Goal: Information Seeking & Learning: Learn about a topic

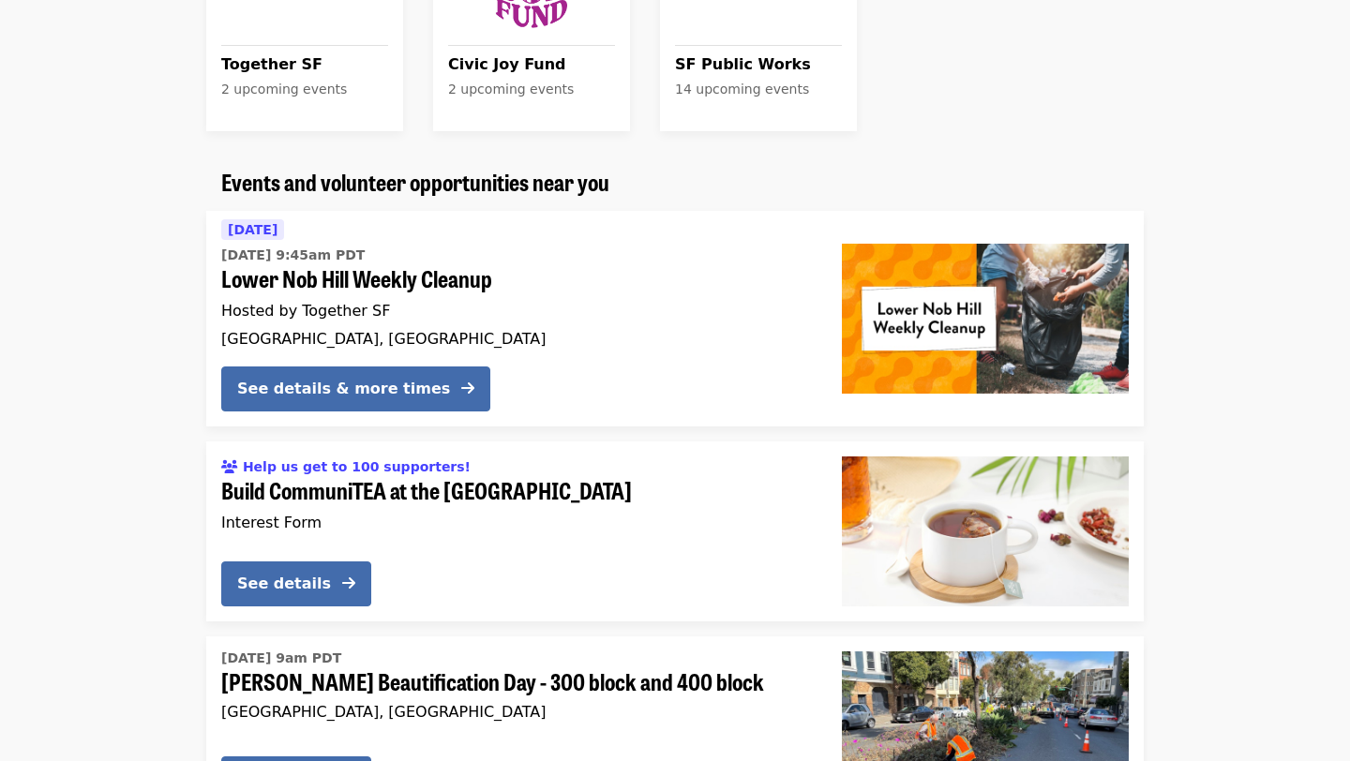
scroll to position [1622, 0]
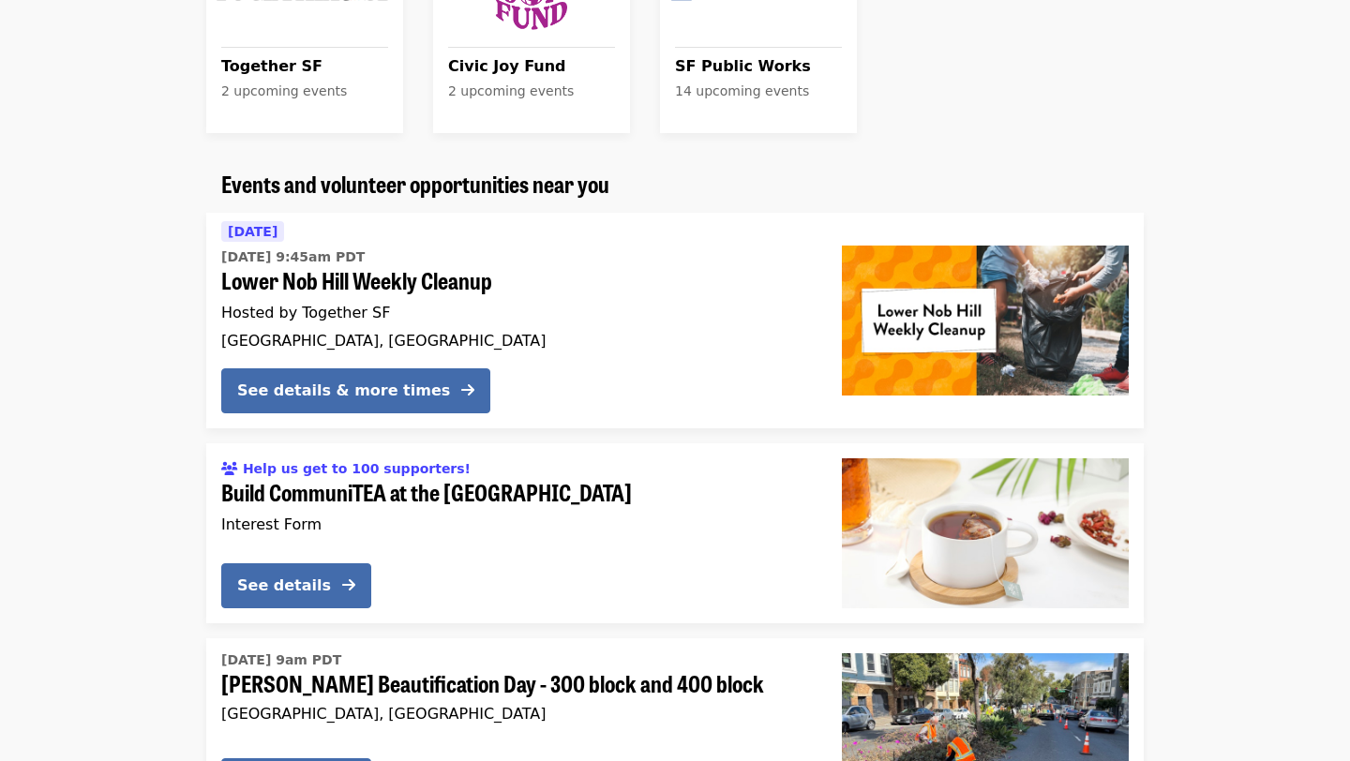
click at [333, 274] on span "Lower Nob Hill Weekly Cleanup" at bounding box center [516, 280] width 591 height 27
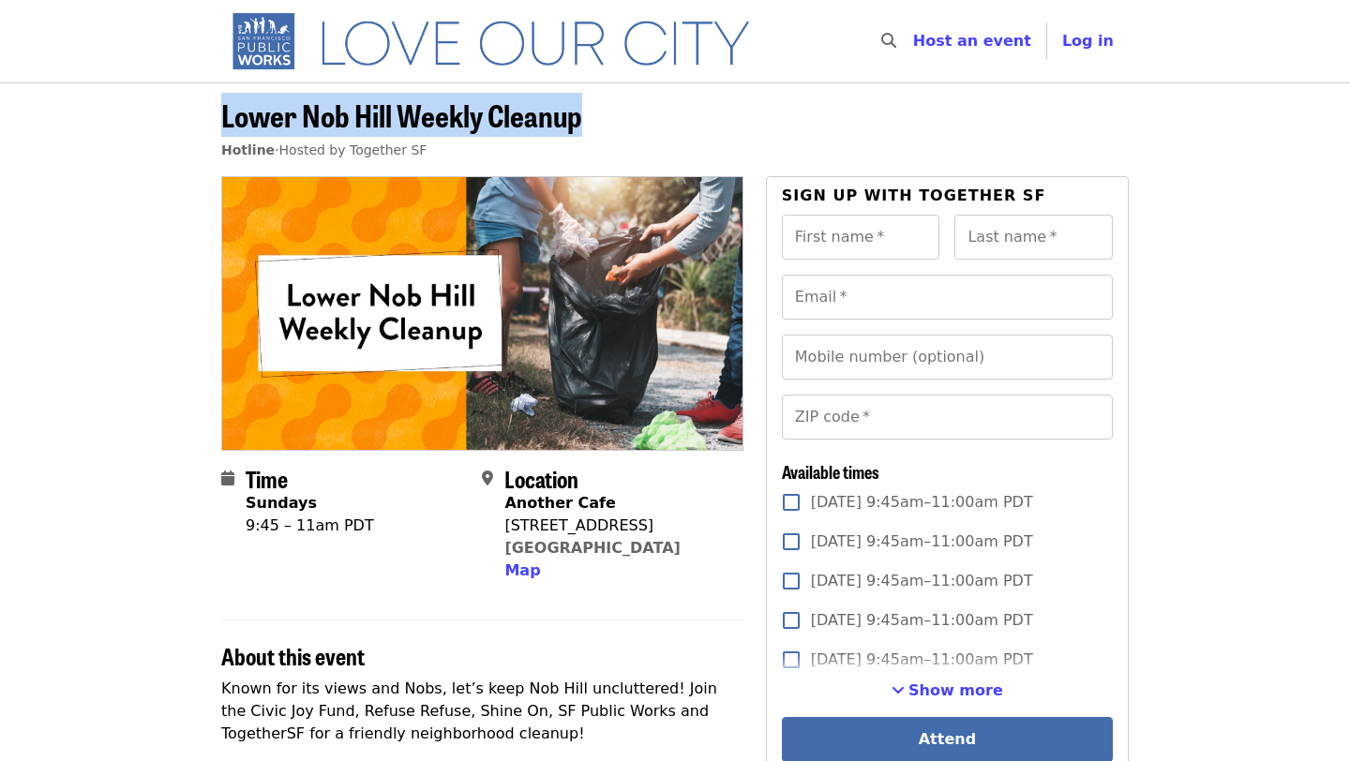
drag, startPoint x: 218, startPoint y: 115, endPoint x: 682, endPoint y: 115, distance: 464.2
click at [683, 115] on div "Lower Nob Hill Weekly Cleanup Hotline · Hosted by Together SF" at bounding box center [675, 137] width 938 height 78
copy span "Lower Nob Hill Weekly Cleanup"
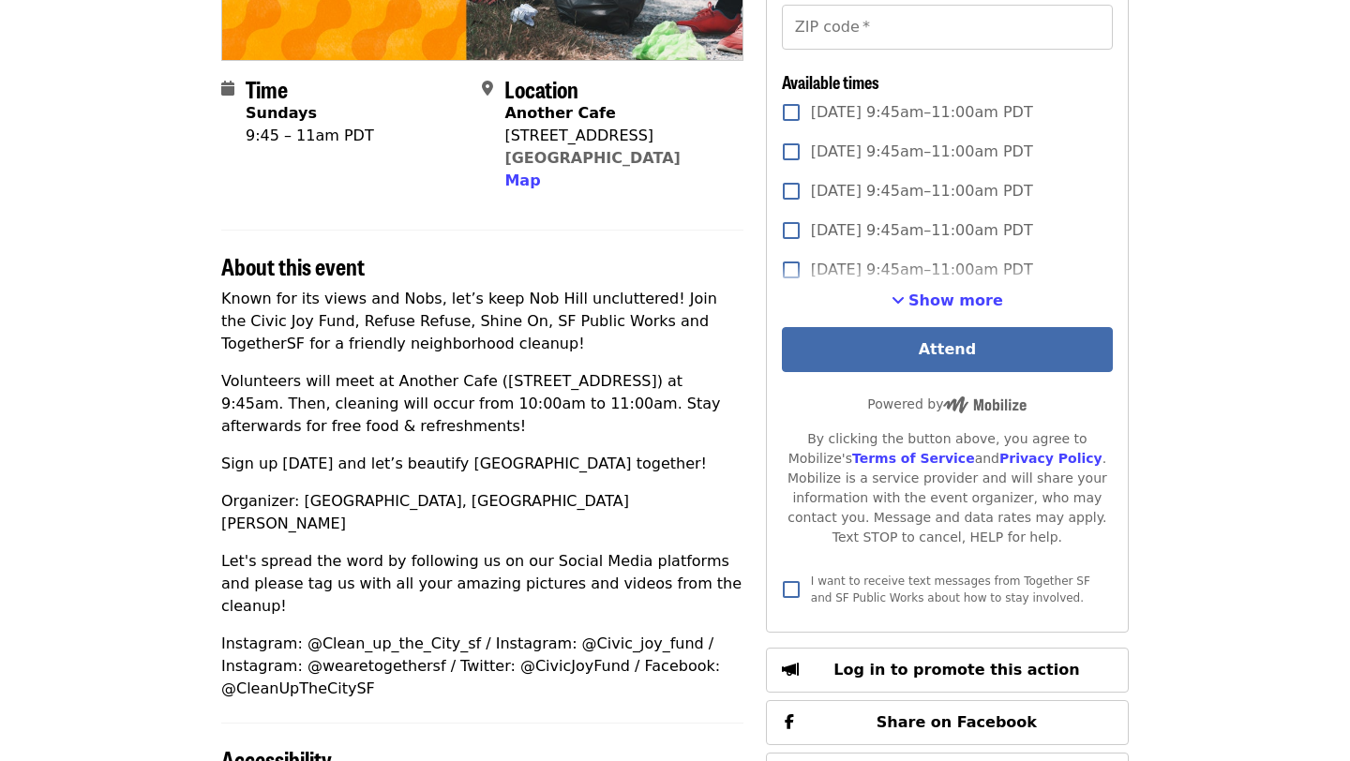
scroll to position [389, 0]
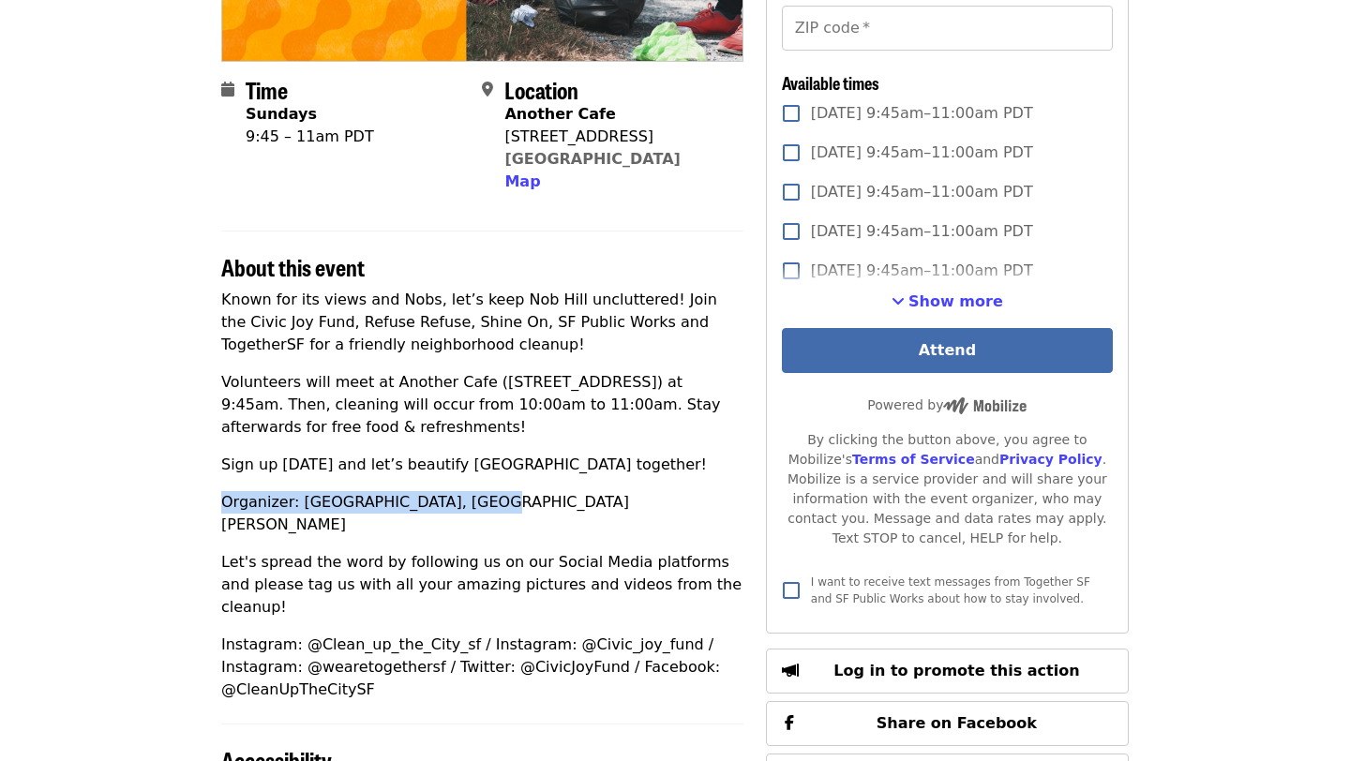
drag, startPoint x: 228, startPoint y: 503, endPoint x: 529, endPoint y: 503, distance: 301.0
click at [529, 503] on div "Time Sundays 9:45 – 11am PDT Location Another Cafe [STREET_ADDRESS] Map About t…" at bounding box center [675, 573] width 938 height 1573
copy p "Organizer: [GEOGRAPHIC_DATA], [GEOGRAPHIC_DATA][PERSON_NAME]"
click at [513, 396] on p "Volunteers will meet at Another Cafe ([STREET_ADDRESS]) at 9:45am. Then, cleani…" at bounding box center [482, 405] width 522 height 68
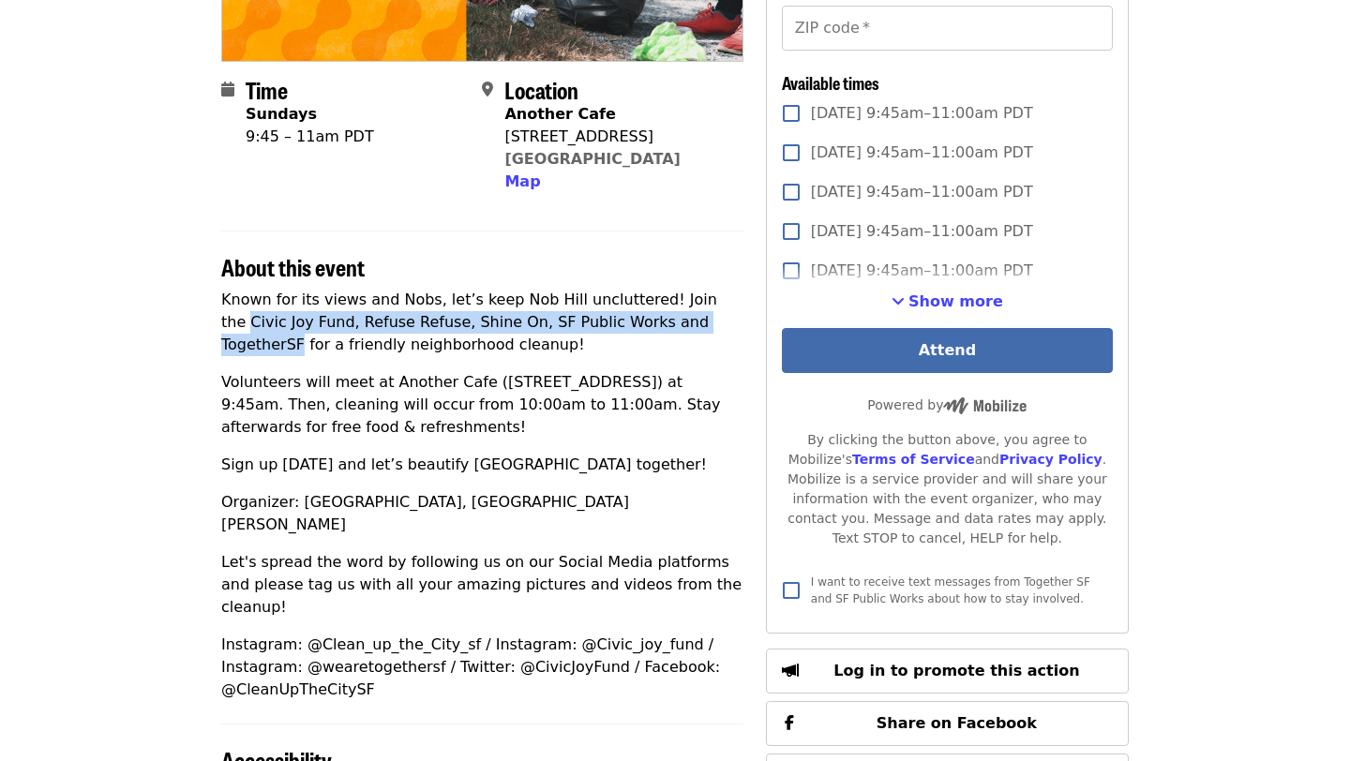
drag, startPoint x: 700, startPoint y: 301, endPoint x: 686, endPoint y: 321, distance: 24.2
click at [686, 321] on p "Known for its views and Nobs, let’s keep Nob Hill uncluttered! Join the Civic J…" at bounding box center [482, 323] width 522 height 68
copy p "Civic Joy Fund, Refuse Refuse, Shine On, SF Public Works and TogetherSF"
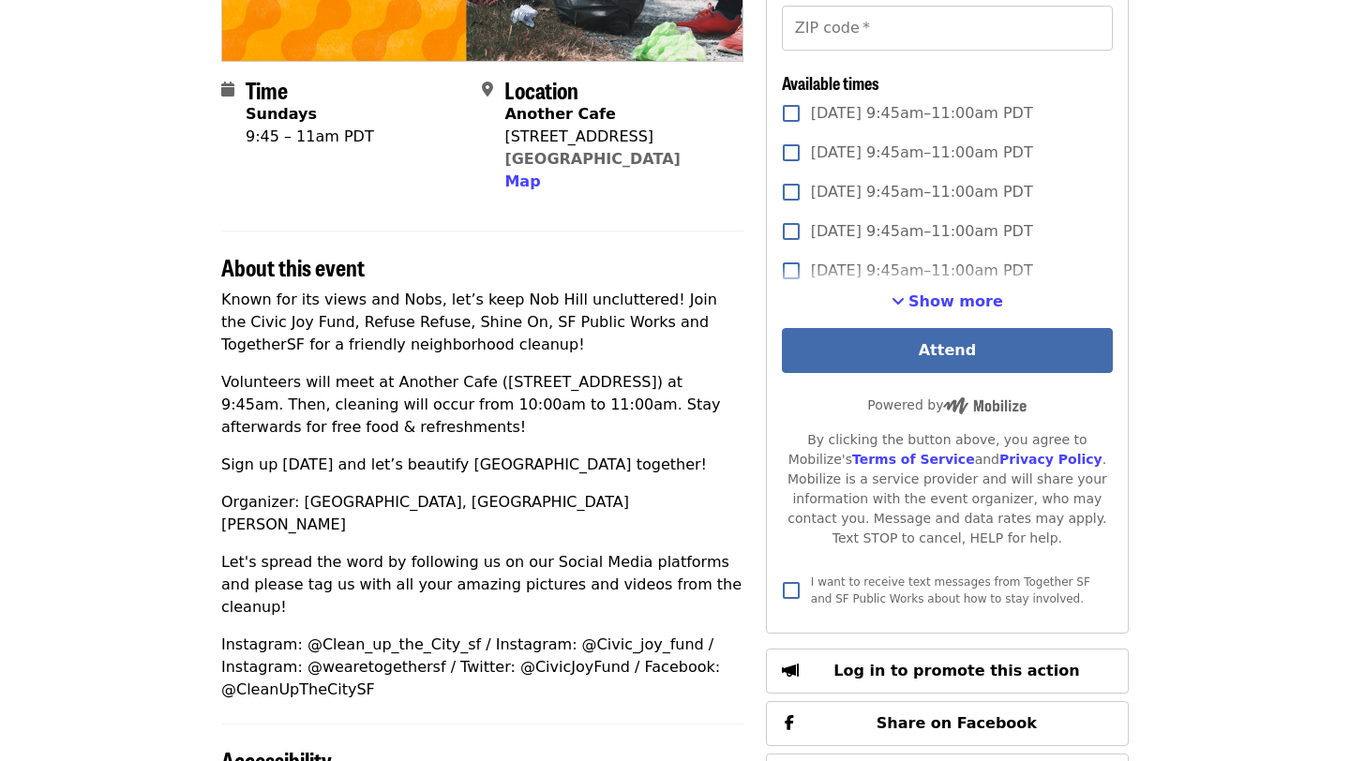
click at [643, 379] on p "Volunteers will meet at Another Cafe ([STREET_ADDRESS]) at 9:45am. Then, cleani…" at bounding box center [482, 405] width 522 height 68
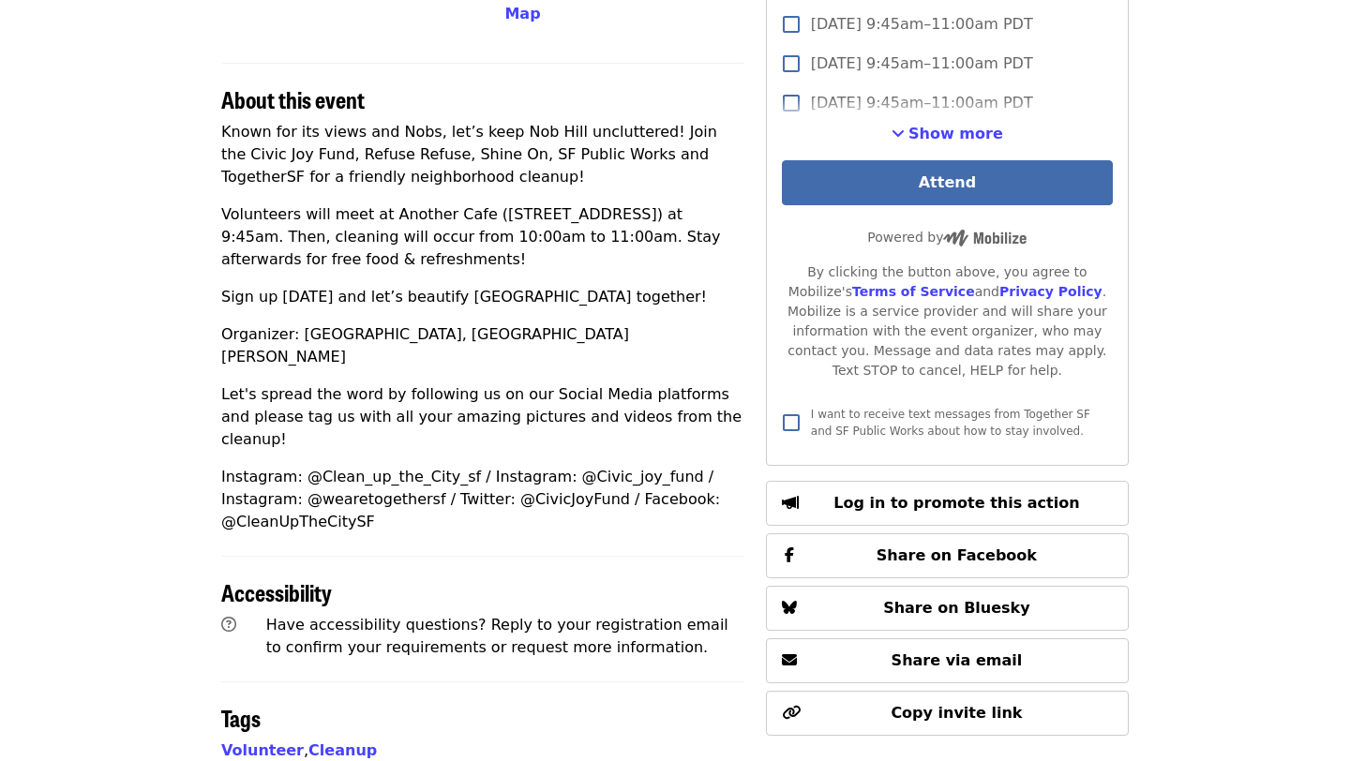
scroll to position [0, 0]
